Goal: Transaction & Acquisition: Purchase product/service

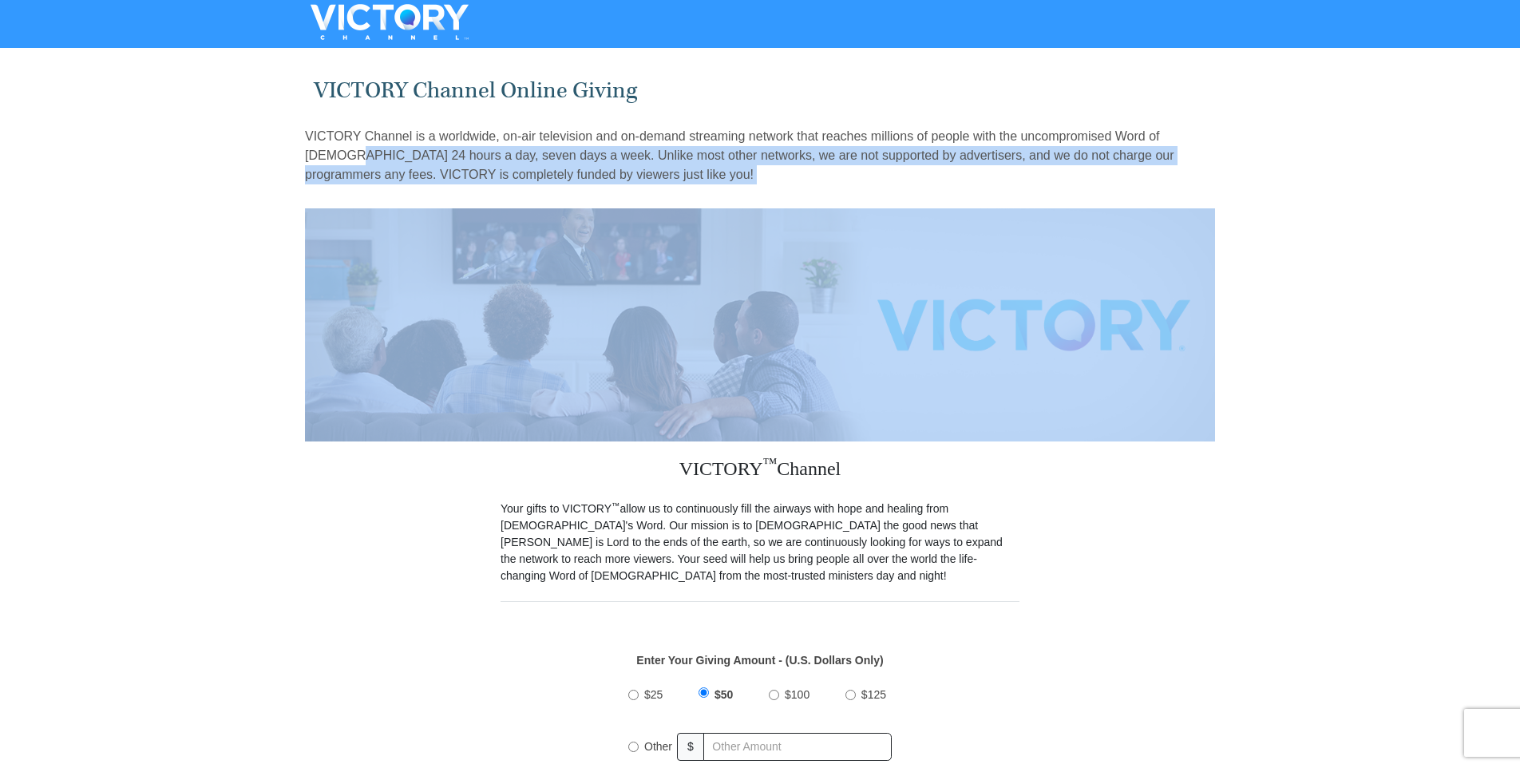
drag, startPoint x: 1519, startPoint y: 144, endPoint x: 1508, endPoint y: 213, distance: 69.5
drag, startPoint x: 1508, startPoint y: 213, endPoint x: 1372, endPoint y: 224, distance: 136.2
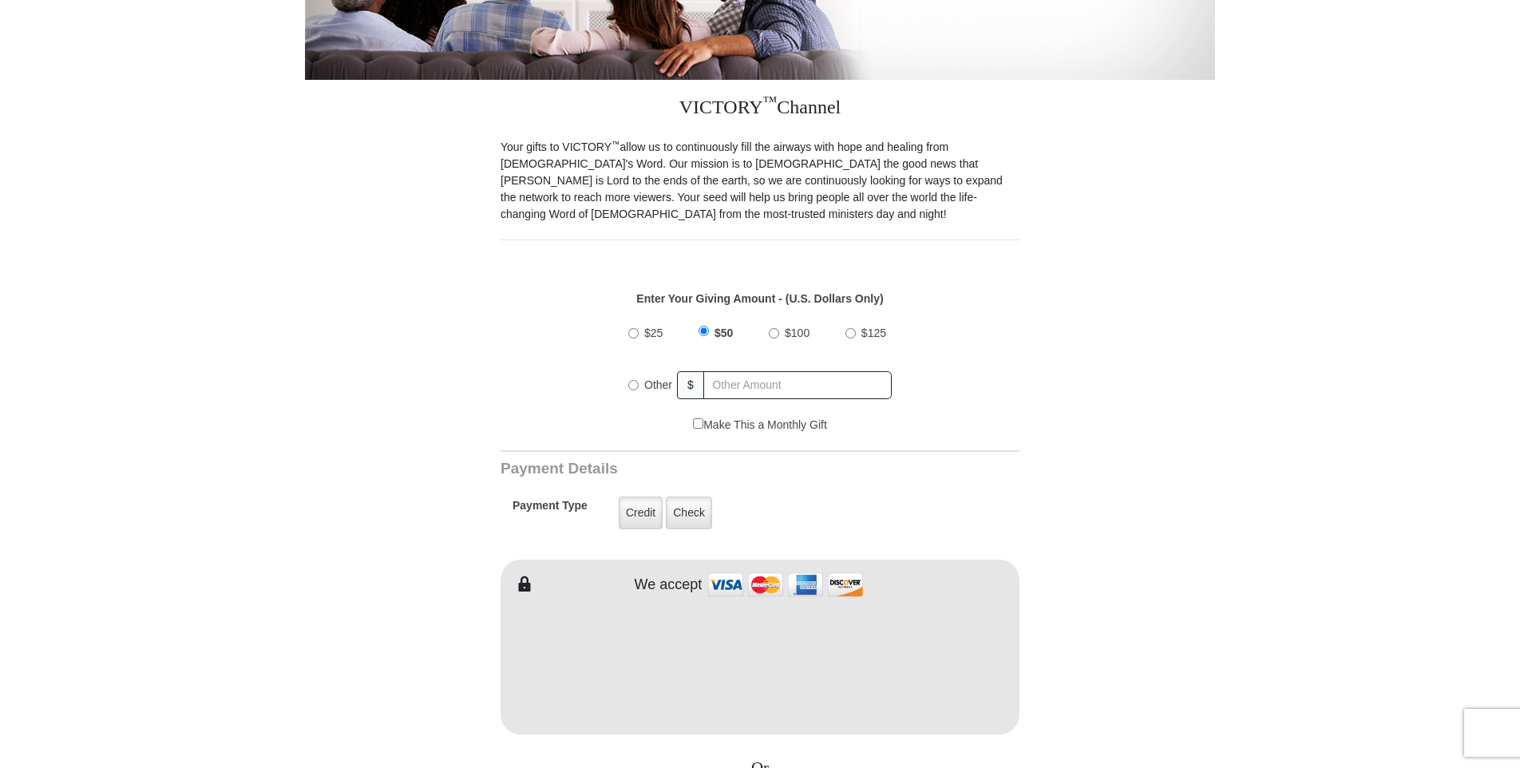
scroll to position [410, 0]
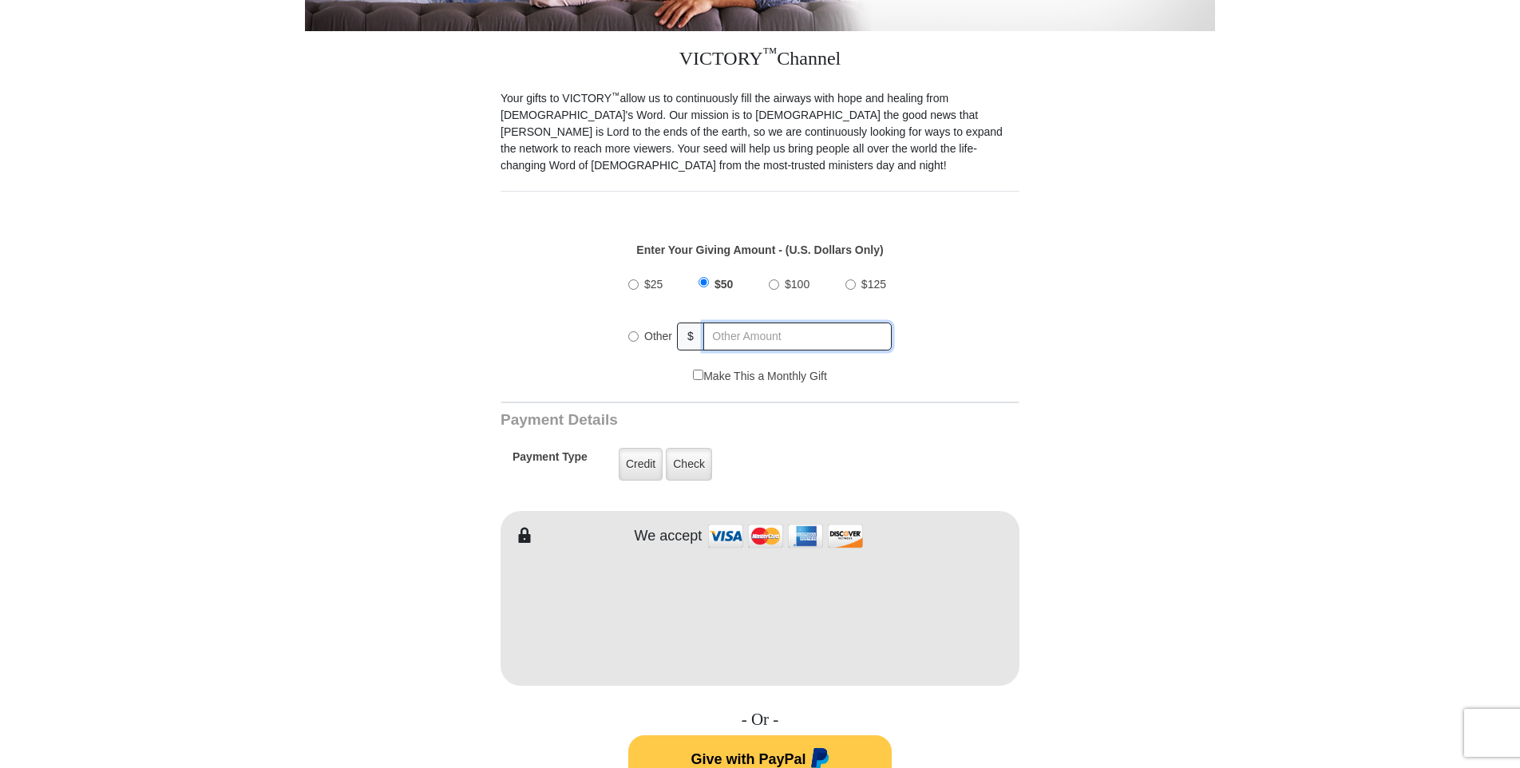
radio input "true"
click at [781, 322] on input "text" at bounding box center [798, 336] width 187 height 28
type input "305.00"
click at [722, 521] on img at bounding box center [786, 536] width 160 height 34
click at [1147, 609] on form "VICTORY Channel Online Giving VICTORY Channel is a worldwide, on-air television…" at bounding box center [760, 597] width 910 height 1909
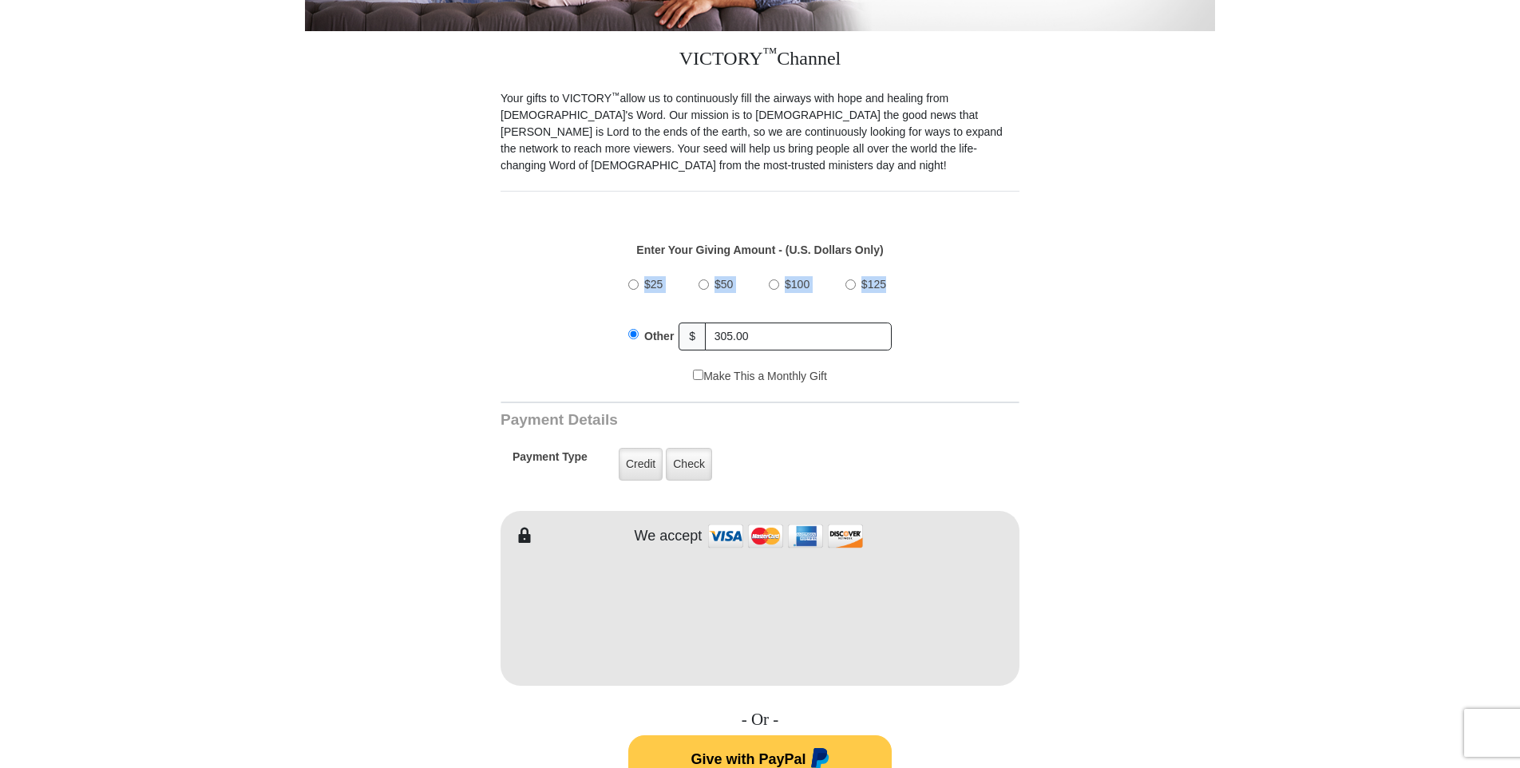
drag, startPoint x: 1519, startPoint y: 198, endPoint x: 1518, endPoint y: 262, distance: 63.9
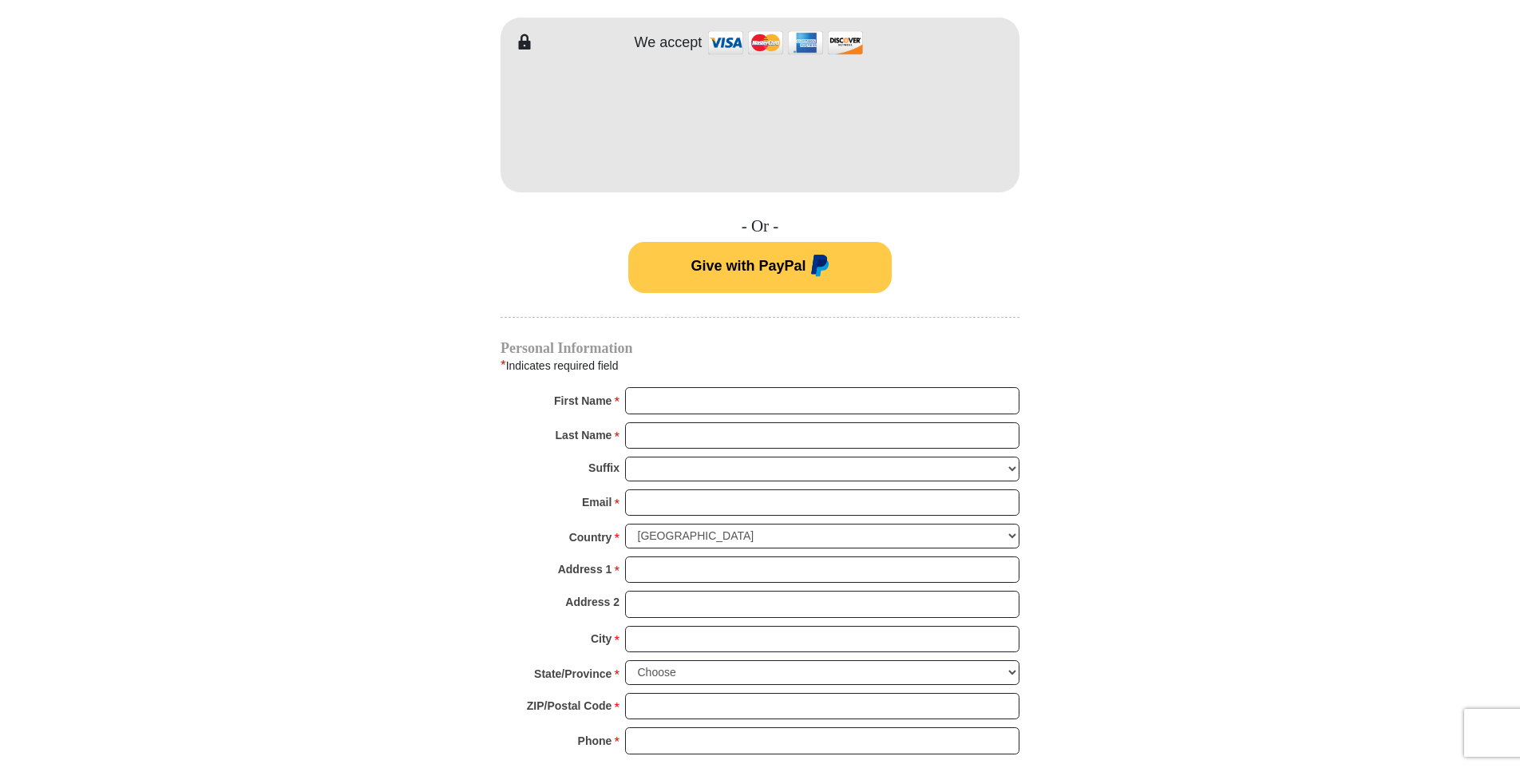
scroll to position [975, 0]
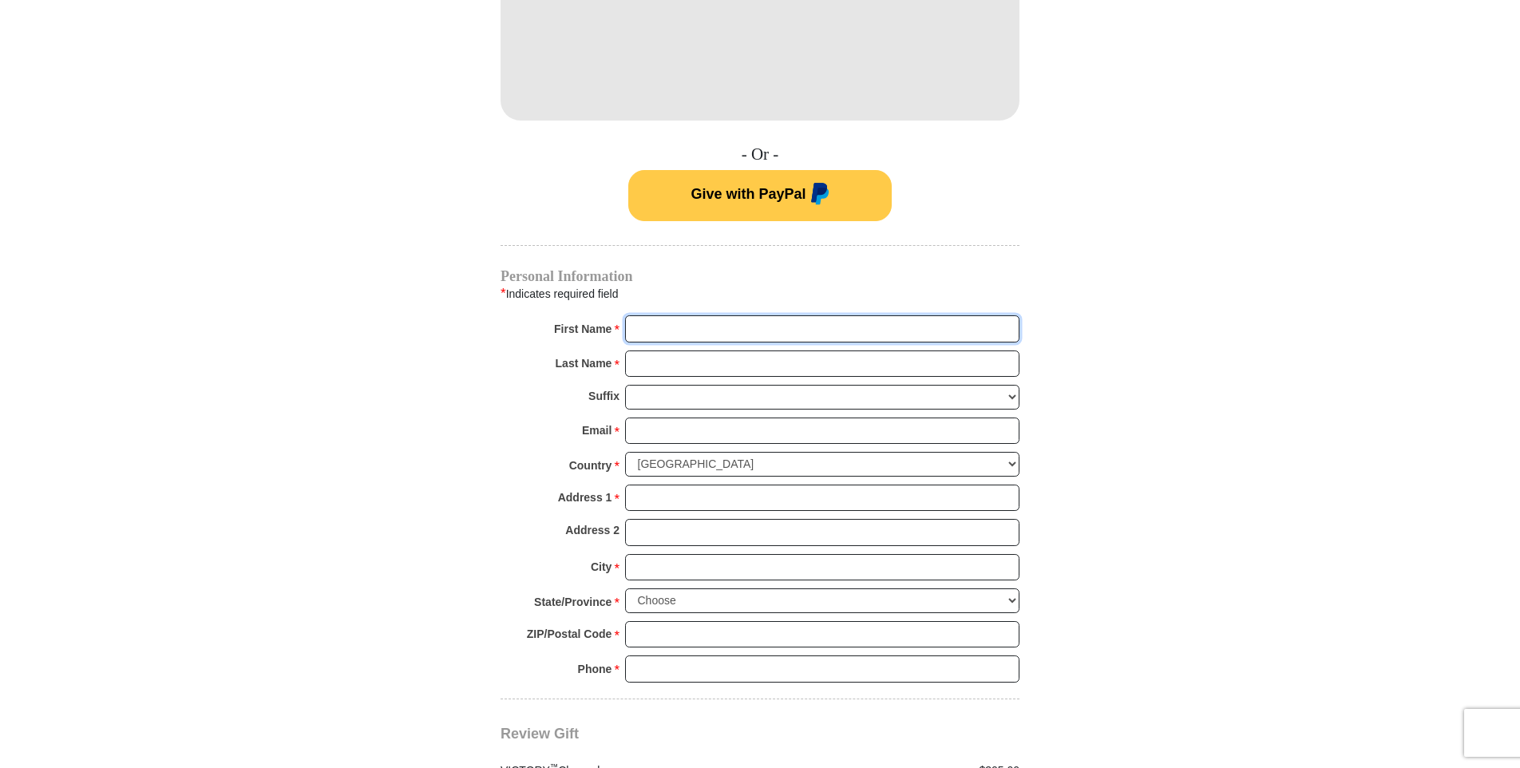
click at [692, 315] on input "First Name *" at bounding box center [822, 328] width 394 height 27
type input "[PERSON_NAME]"
type input "[EMAIL_ADDRESS][DOMAIN_NAME]"
type input "[STREET_ADDRESS]"
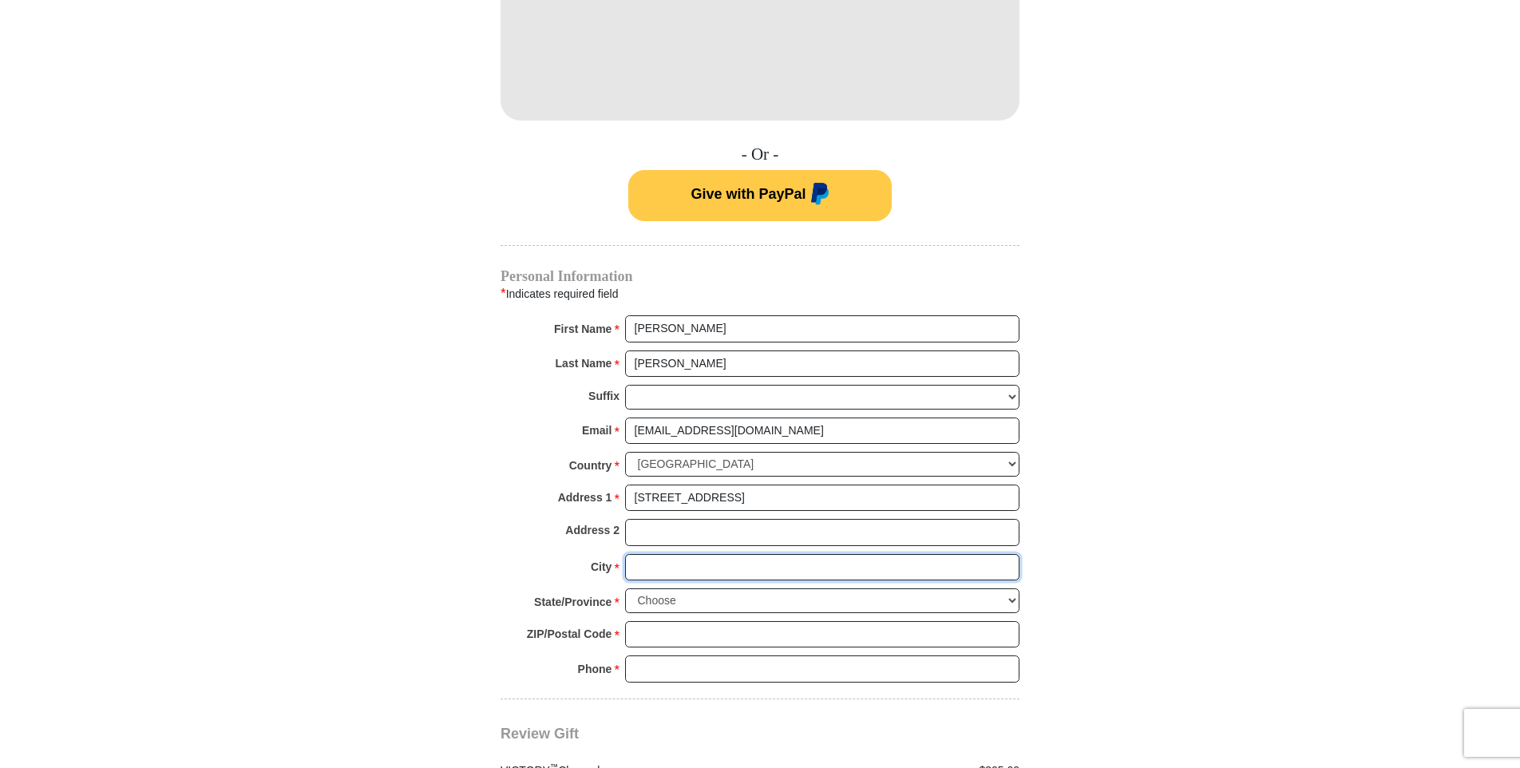
type input "[GEOGRAPHIC_DATA]"
select select "[GEOGRAPHIC_DATA]"
type input "76135"
type input "8178971120"
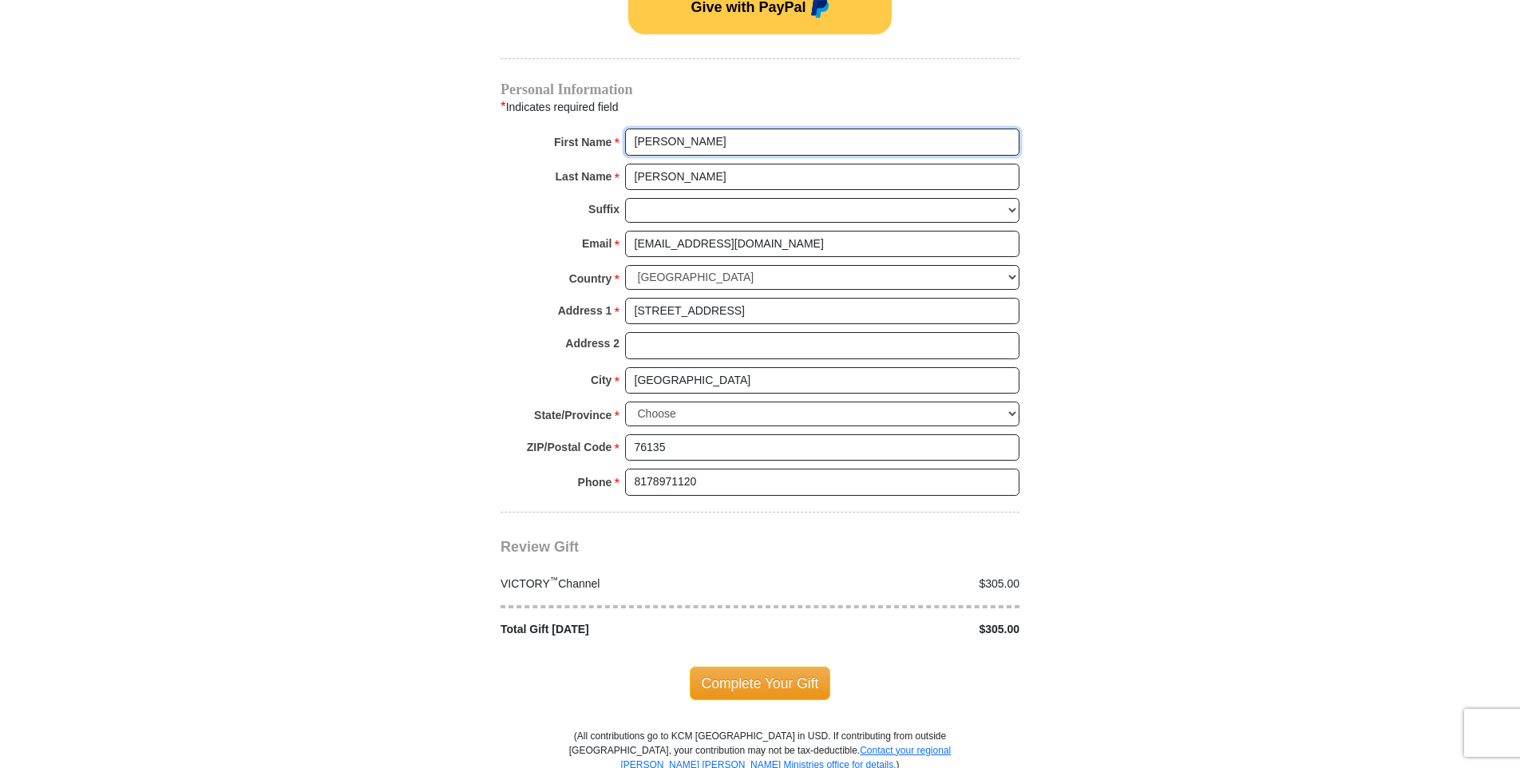
scroll to position [1165, 0]
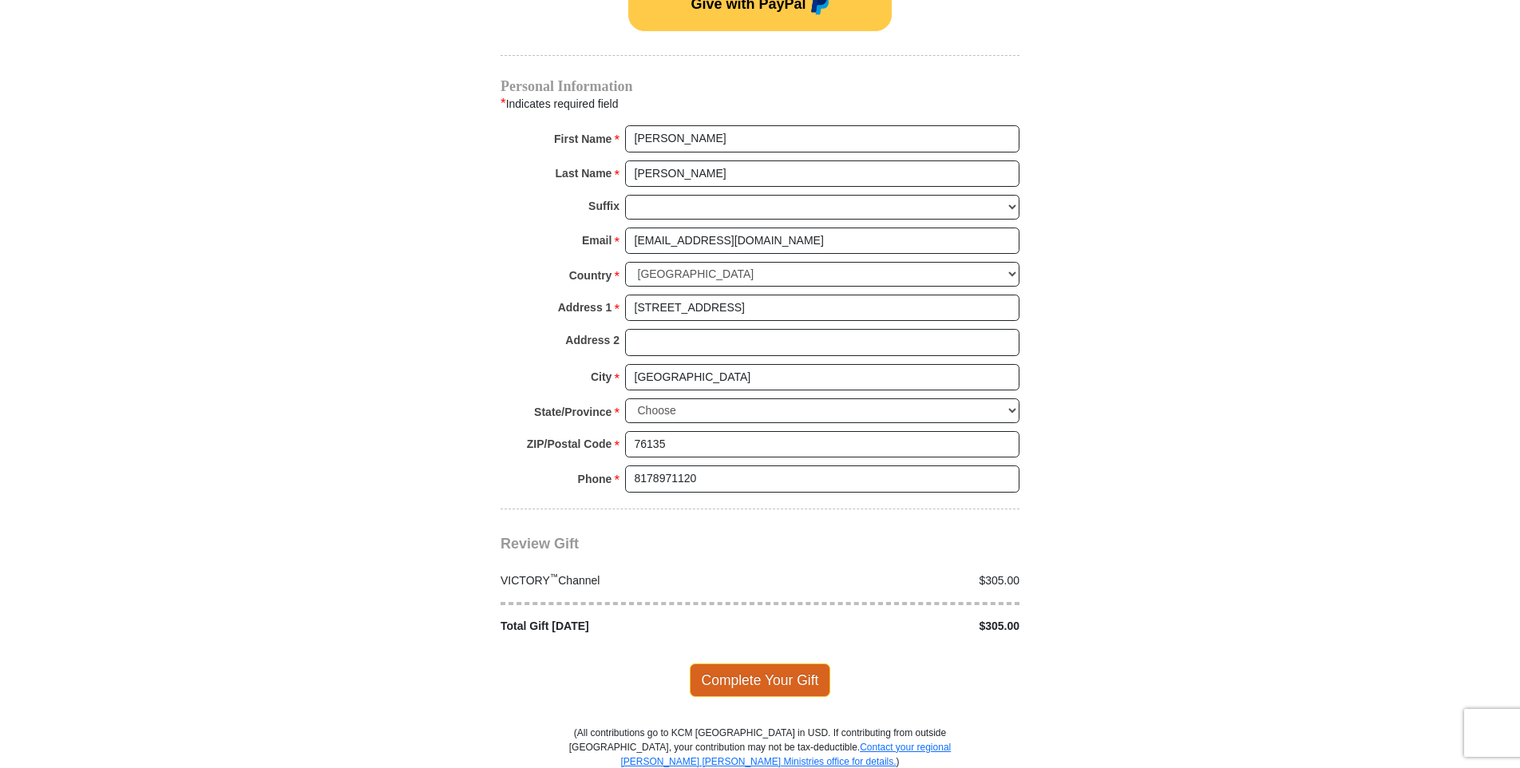
click at [741, 664] on span "Complete Your Gift" at bounding box center [760, 680] width 141 height 34
